Goal: Book appointment/travel/reservation

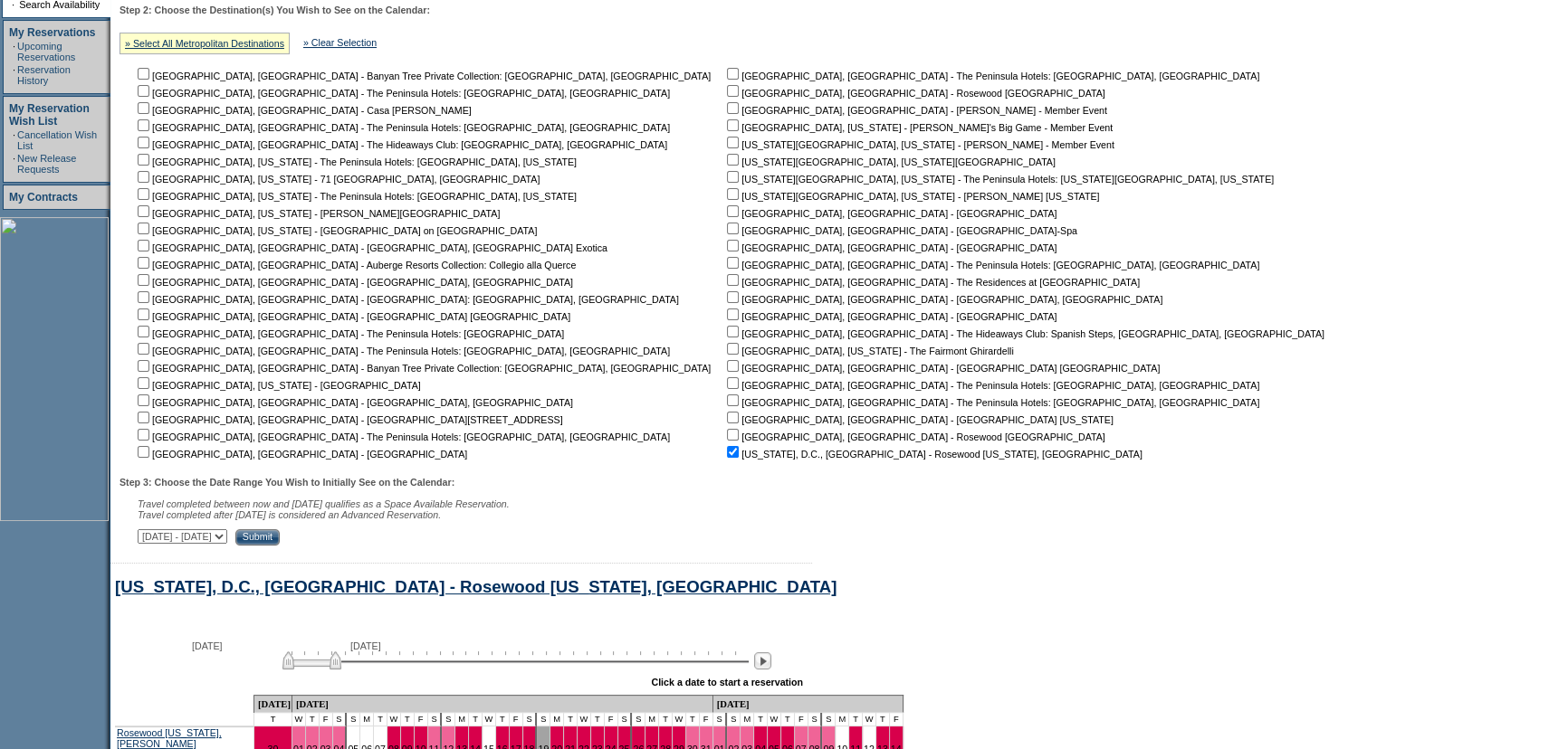
scroll to position [220, 0]
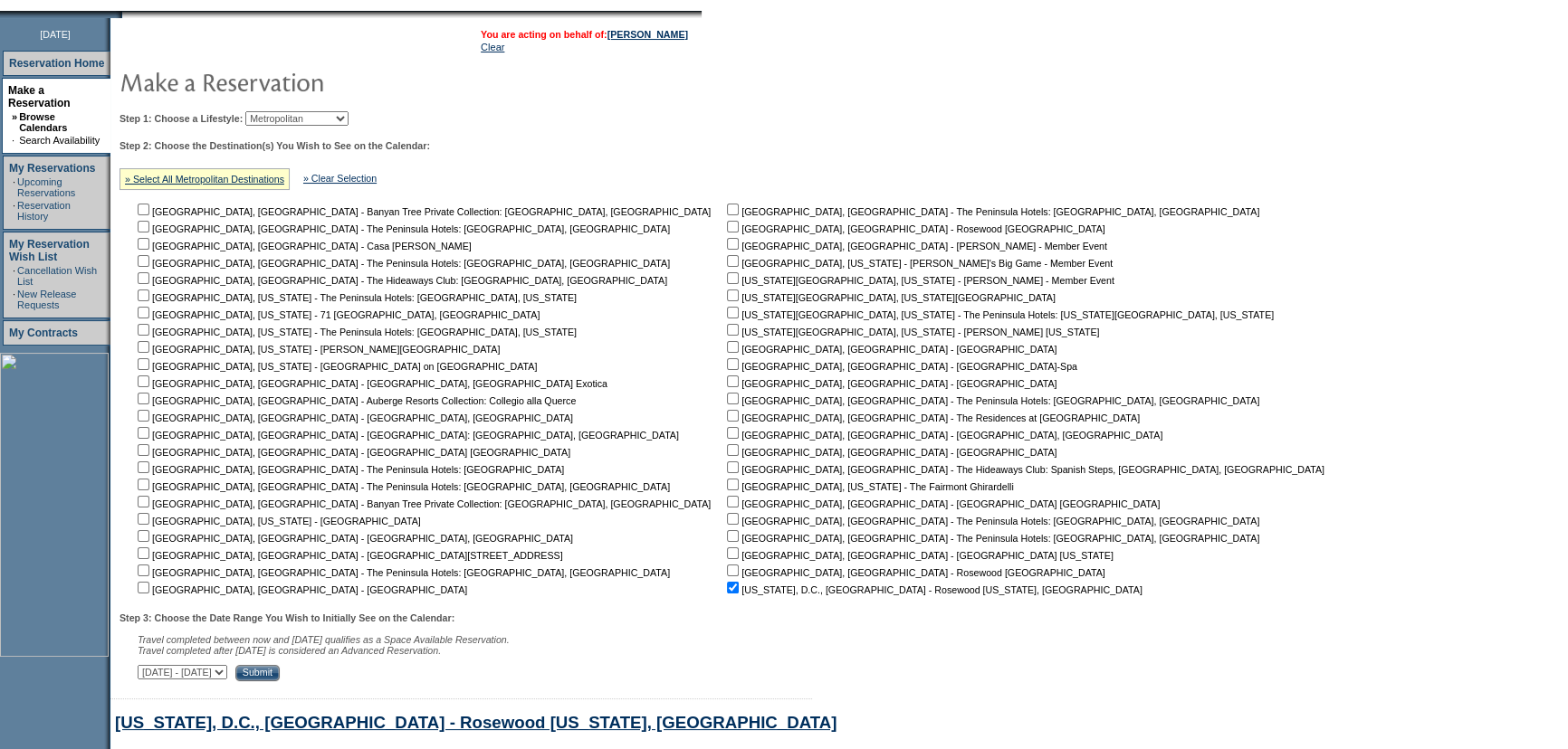
drag, startPoint x: 350, startPoint y: 126, endPoint x: 347, endPoint y: 113, distance: 13.3
click at [350, 126] on td "Step 1: Choose a Lifestyle: Beach Leisure Metropolitan Mountain OIAL for Advent…" at bounding box center [726, 392] width 1222 height 577
click at [347, 113] on select "Beach Leisure Metropolitan Mountain OIAL for Adventure OIAL for Couples OIAL fo…" at bounding box center [297, 118] width 103 height 14
select select "Beach"
click at [276, 111] on select "Beach Leisure Metropolitan Mountain OIAL for Adventure OIAL for Couples OIAL fo…" at bounding box center [297, 118] width 103 height 14
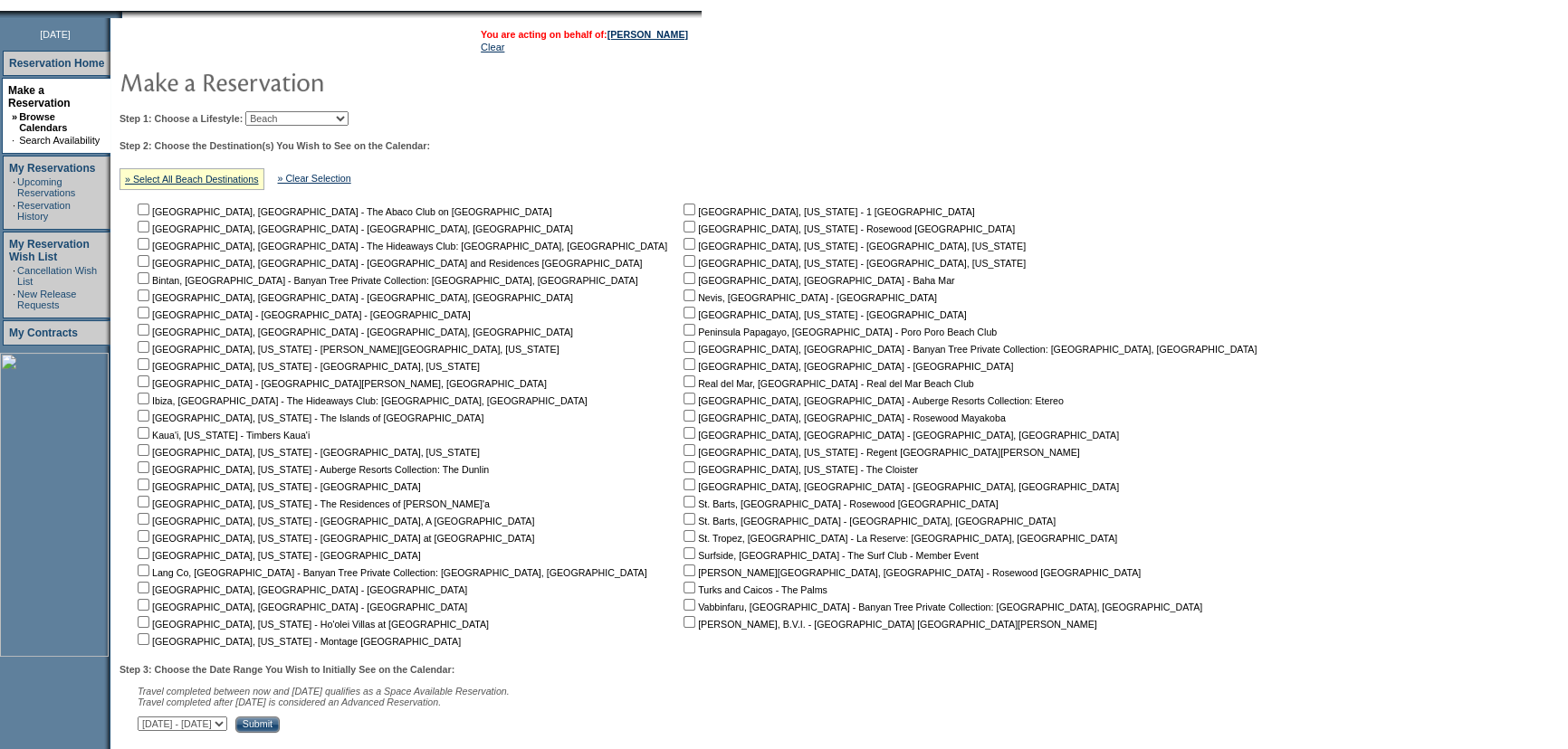
click at [786, 152] on div "Step 2: Choose the Destination(s) You Wish to See on the Calendar: » Select All…" at bounding box center [694, 395] width 1150 height 510
click at [680, 415] on nobr "[GEOGRAPHIC_DATA], [GEOGRAPHIC_DATA] - Rosewood Mayakoba" at bounding box center [843, 418] width 326 height 11
click at [683, 413] on input "checkbox" at bounding box center [689, 415] width 12 height 12
click at [683, 411] on input "checkbox" at bounding box center [689, 415] width 12 height 12
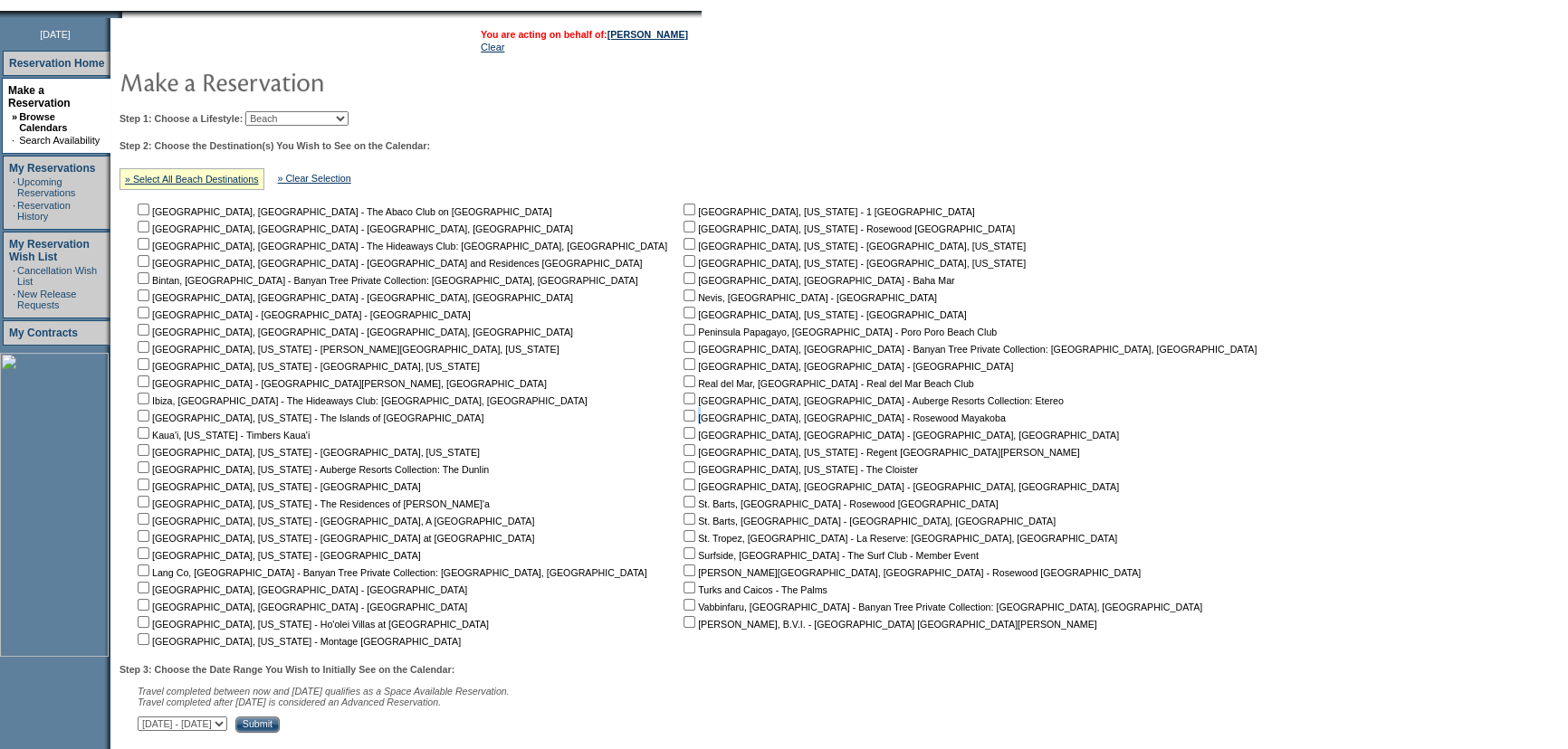
checkbox input "true"
click at [280, 728] on input "Submit" at bounding box center [257, 724] width 44 height 16
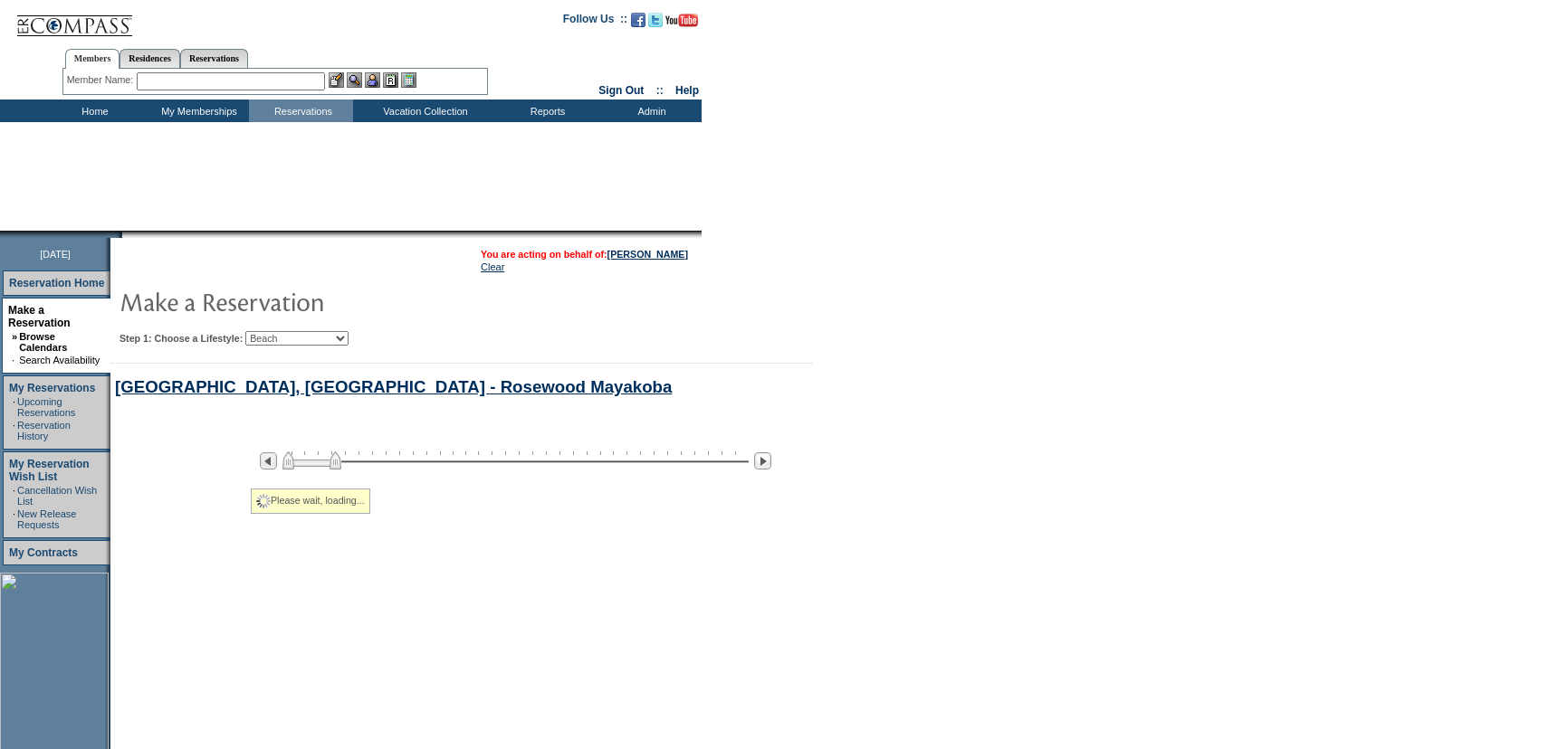
scroll to position [220, 0]
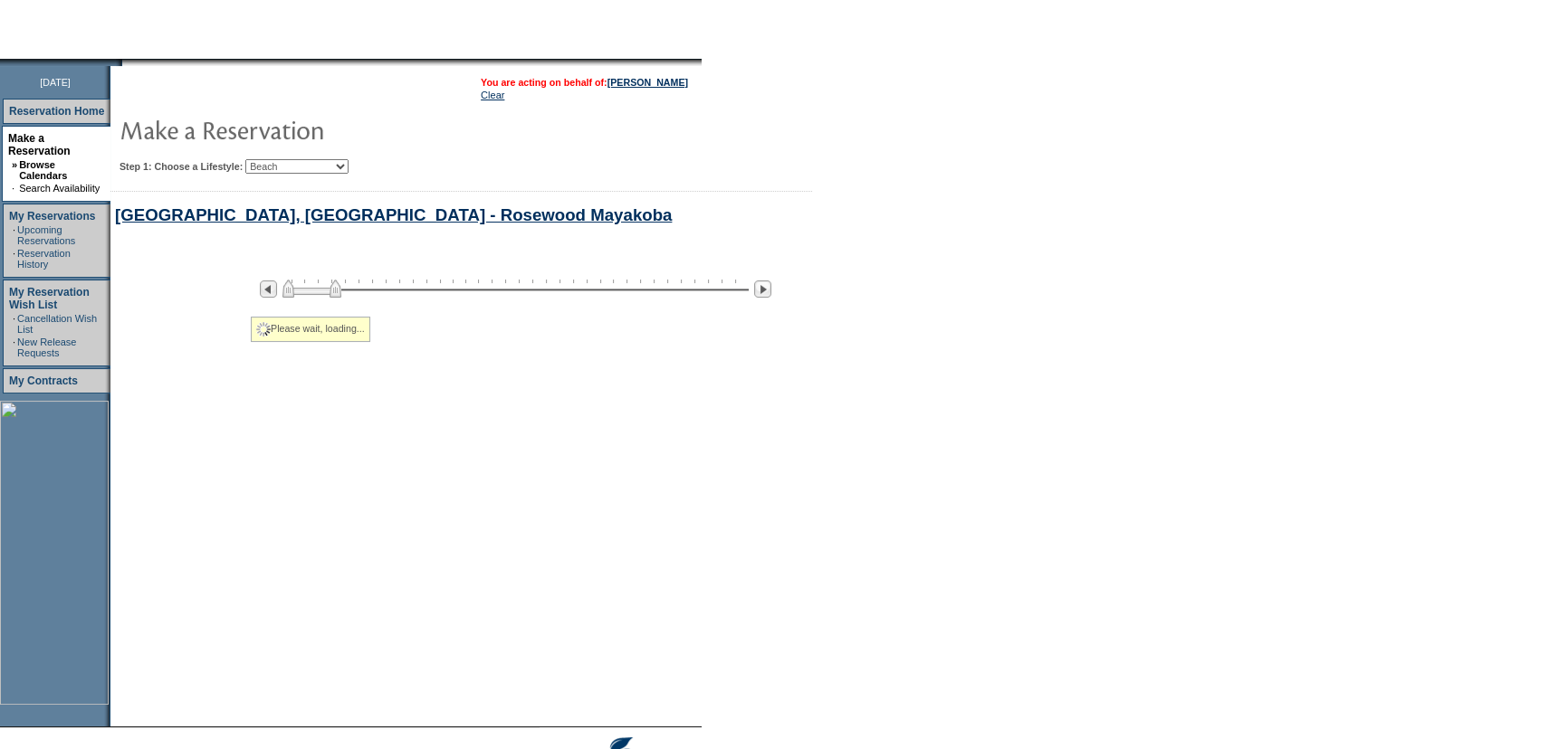
select select "Beach"
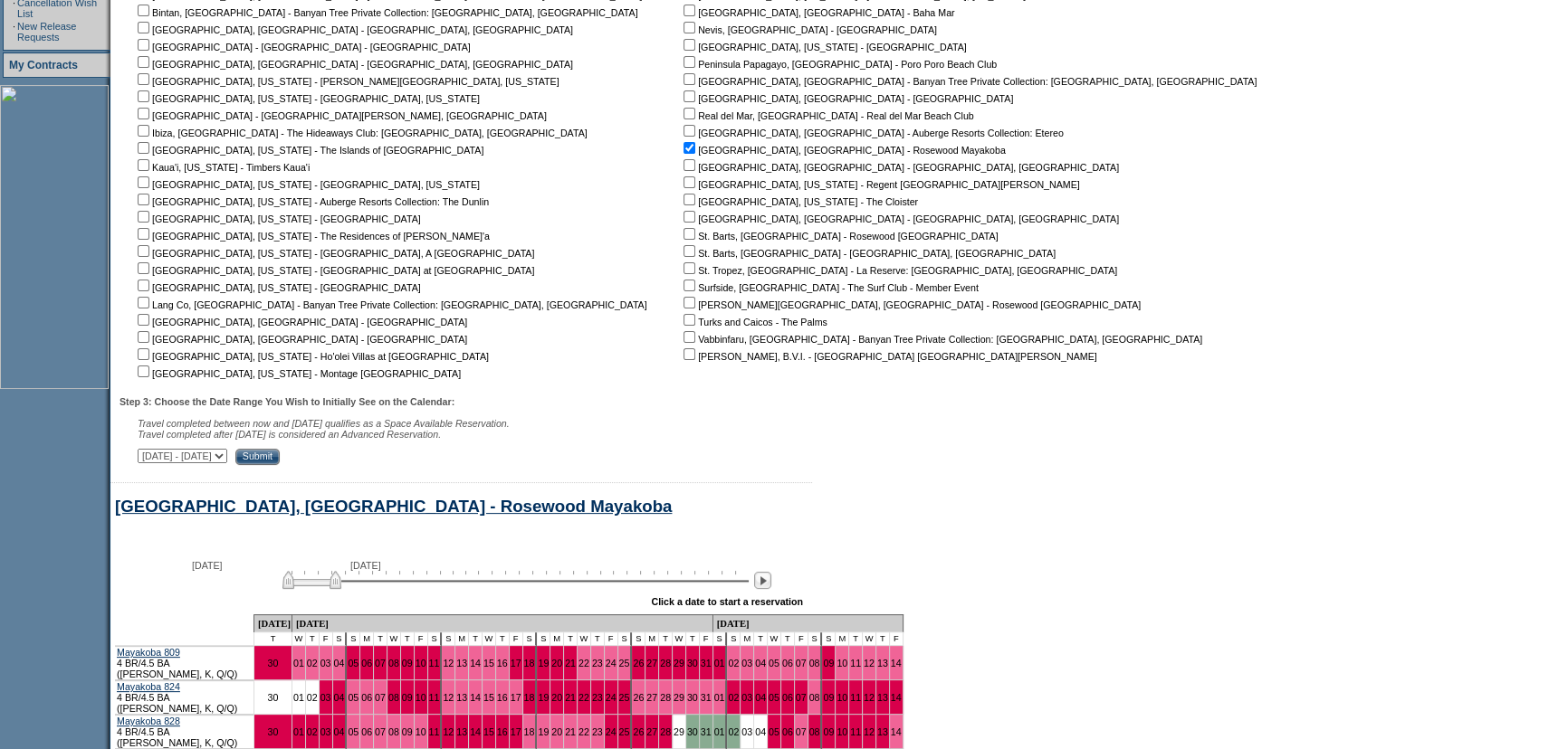
scroll to position [713, 0]
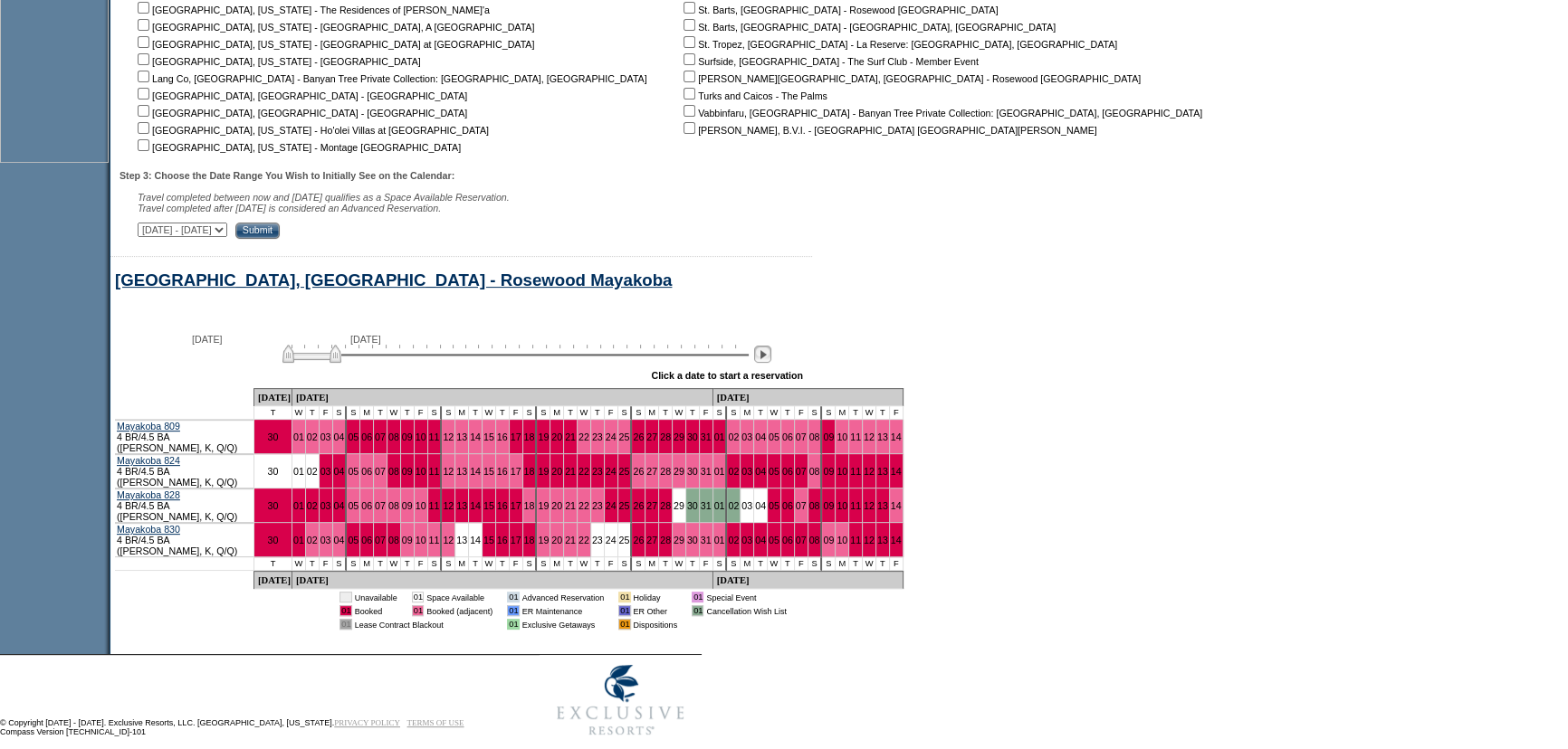
click at [771, 360] on img at bounding box center [762, 354] width 17 height 17
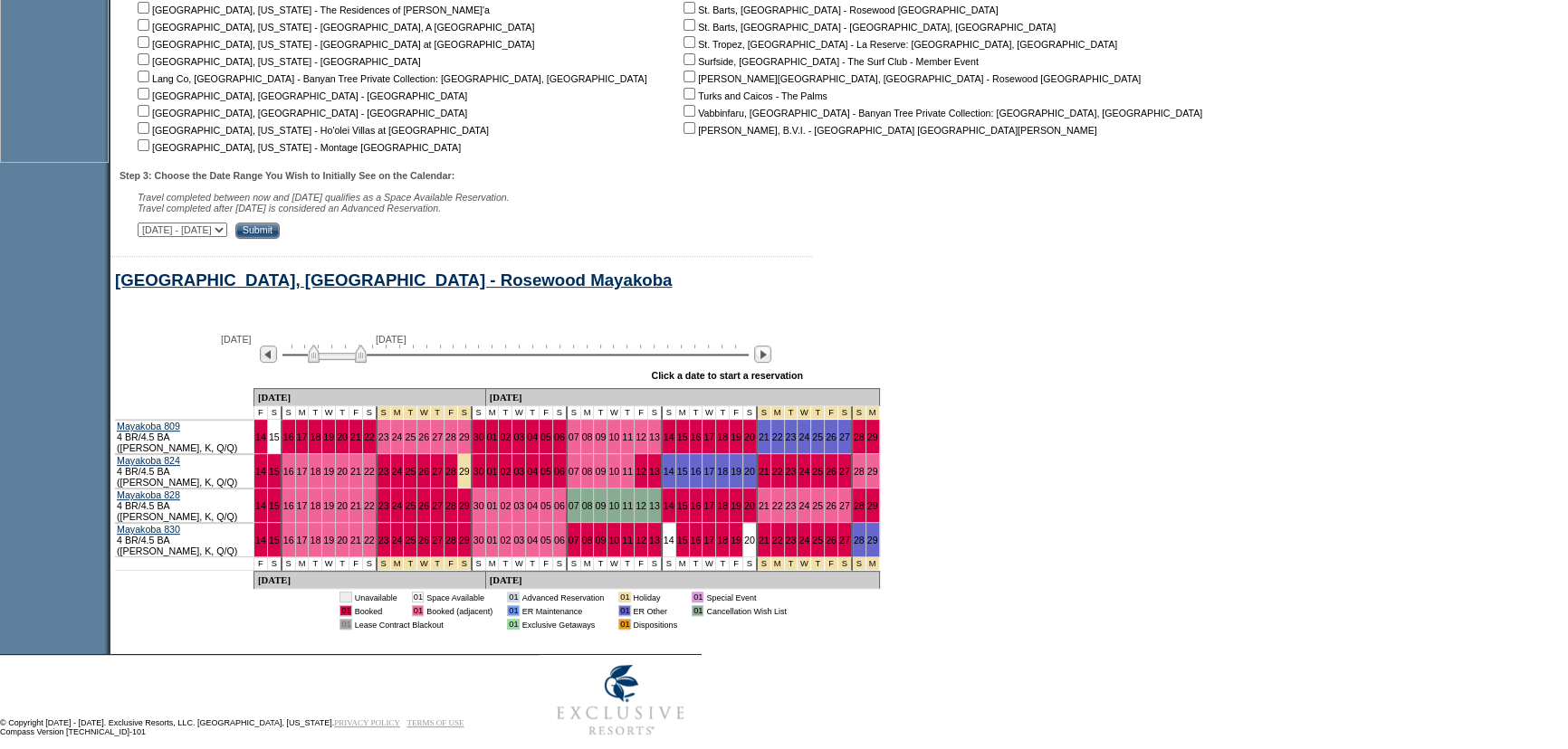
drag, startPoint x: 1231, startPoint y: 438, endPoint x: 582, endPoint y: 418, distance: 649.3
click at [1231, 438] on form "Follow Us ::" at bounding box center [784, 16] width 1568 height 1459
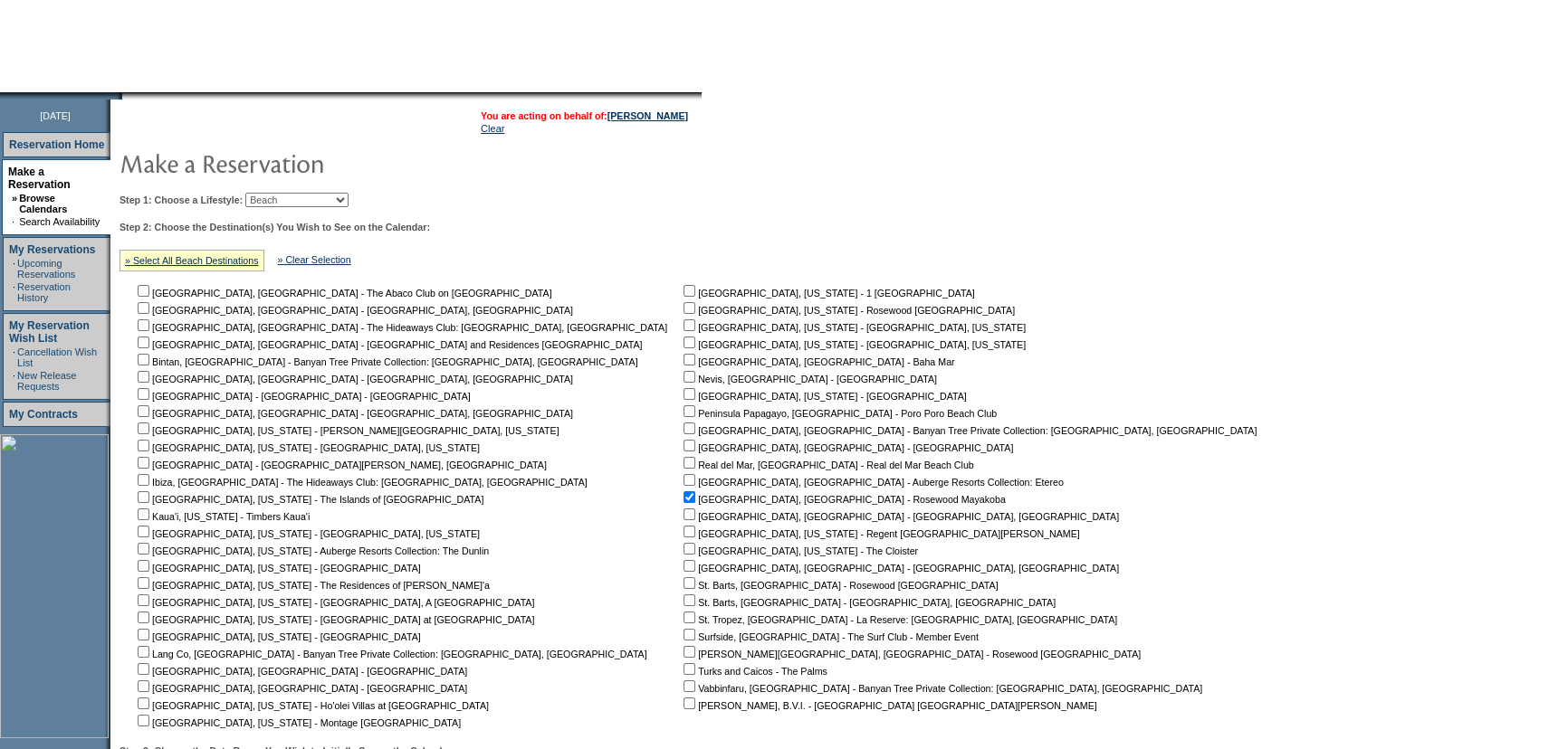
scroll to position [0, 0]
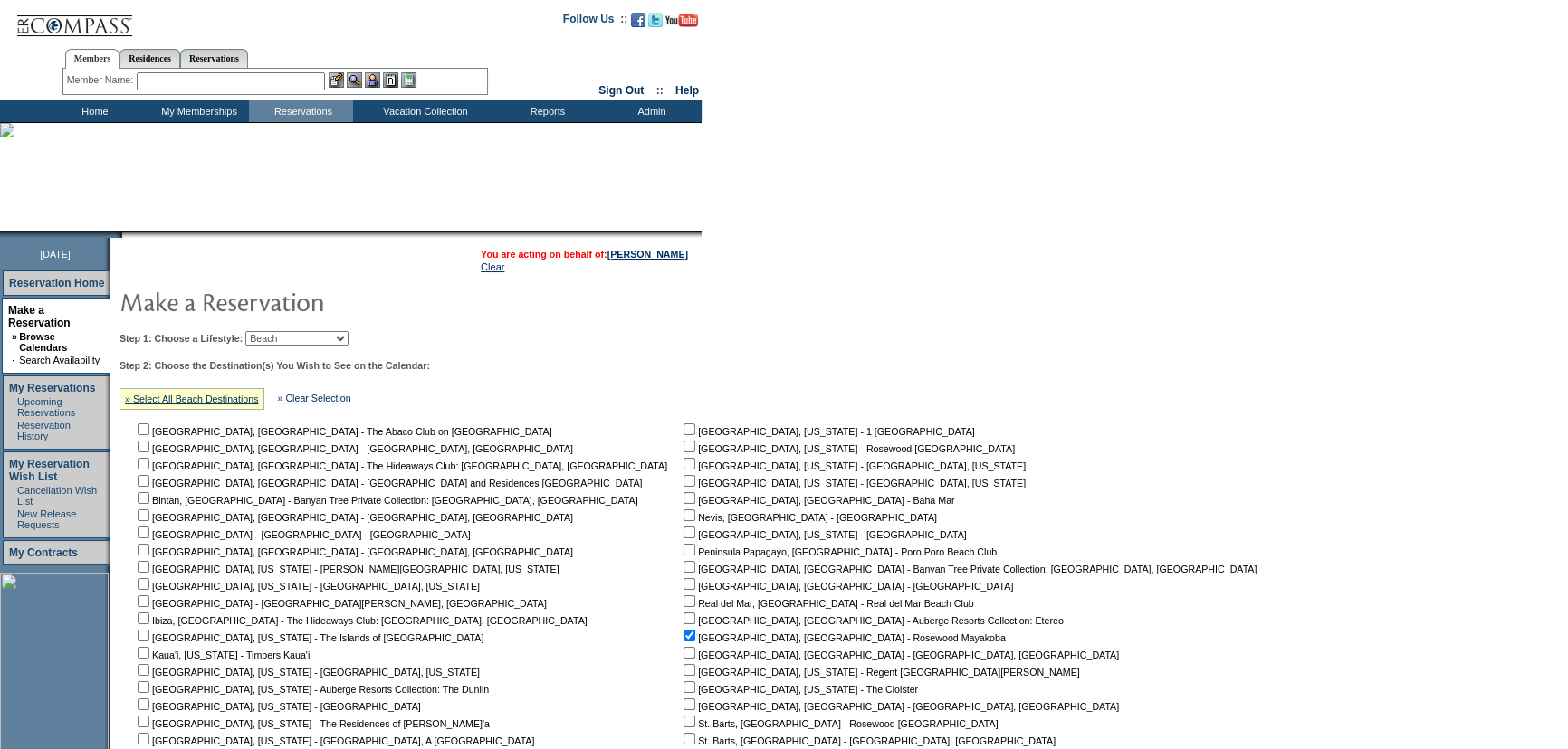
click at [697, 316] on td at bounding box center [691, 301] width 1154 height 36
click at [697, 317] on td at bounding box center [691, 301] width 1154 height 36
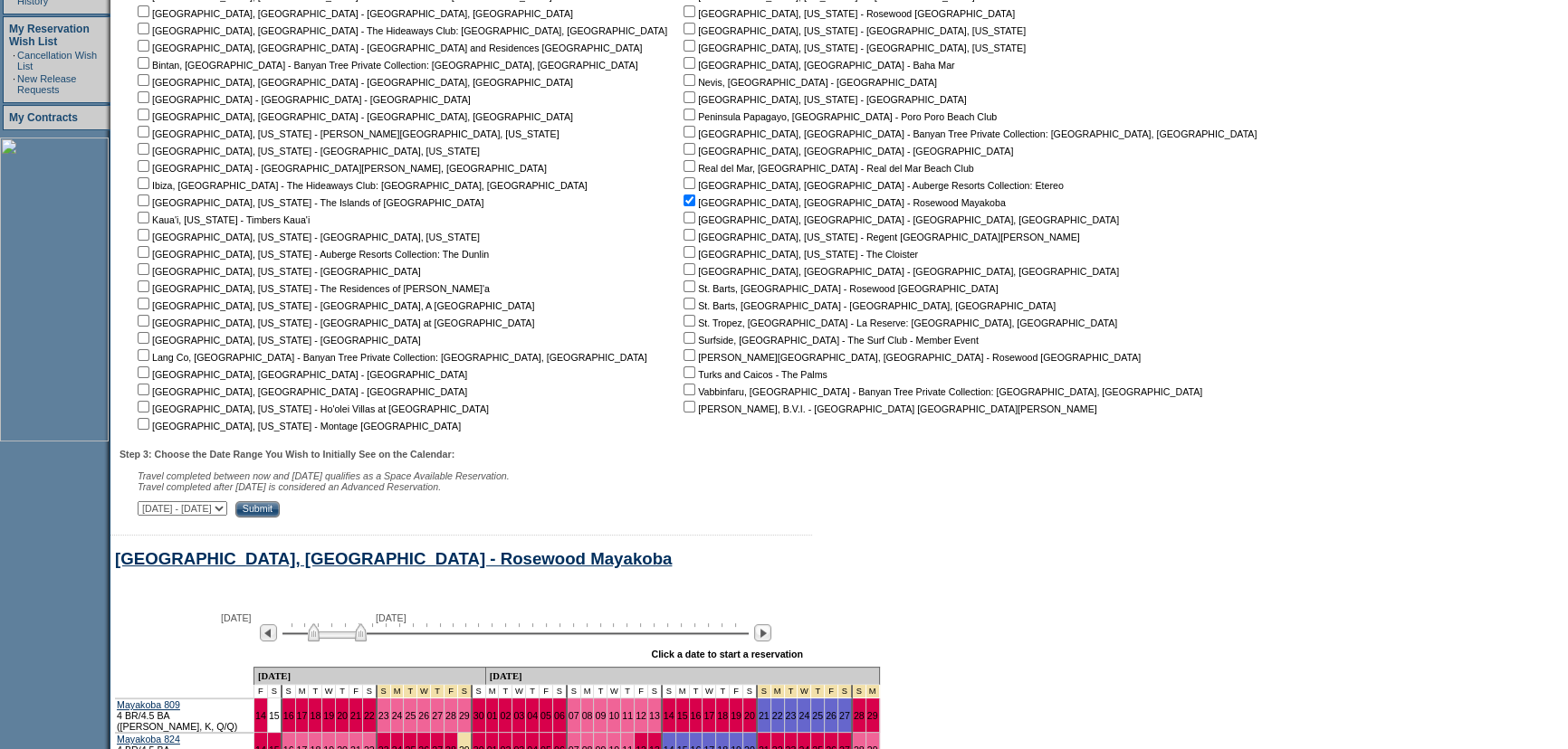
click at [150, 373] on input "checkbox" at bounding box center [143, 372] width 12 height 12
checkbox input "true"
click at [408, 522] on table "You are acting on behalf of: [PERSON_NAME] Clear Step 1: Choose a Lifestyle: Be…" at bounding box center [691, 162] width 1163 height 719
click at [280, 509] on input "Submit" at bounding box center [257, 509] width 44 height 16
